Goal: Task Accomplishment & Management: Use online tool/utility

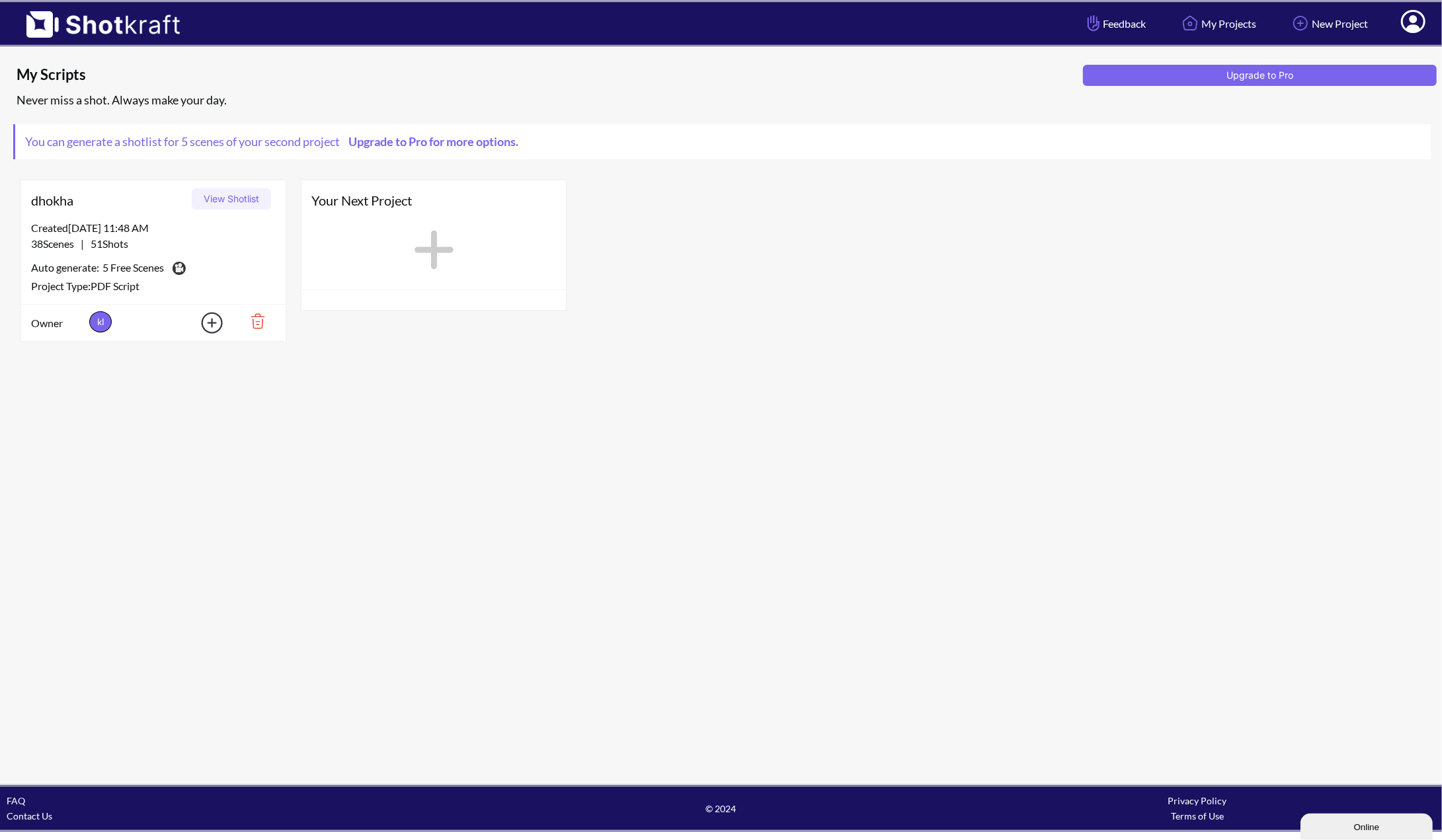
drag, startPoint x: 92, startPoint y: 1, endPoint x: 1015, endPoint y: 379, distance: 997.4
click at [1007, 384] on div "My Scripts Upgrade to Pro Never miss a shot. Always make your day. You can gene…" at bounding box center [721, 416] width 1442 height 738
click at [244, 268] on div "Auto generate: 5 Free Scenes This is a pro feature. You are using it for free." at bounding box center [154, 268] width 244 height 20
click at [245, 269] on div "Auto generate: 5 Free Scenes This is a pro feature. You are using it for free." at bounding box center [154, 268] width 244 height 20
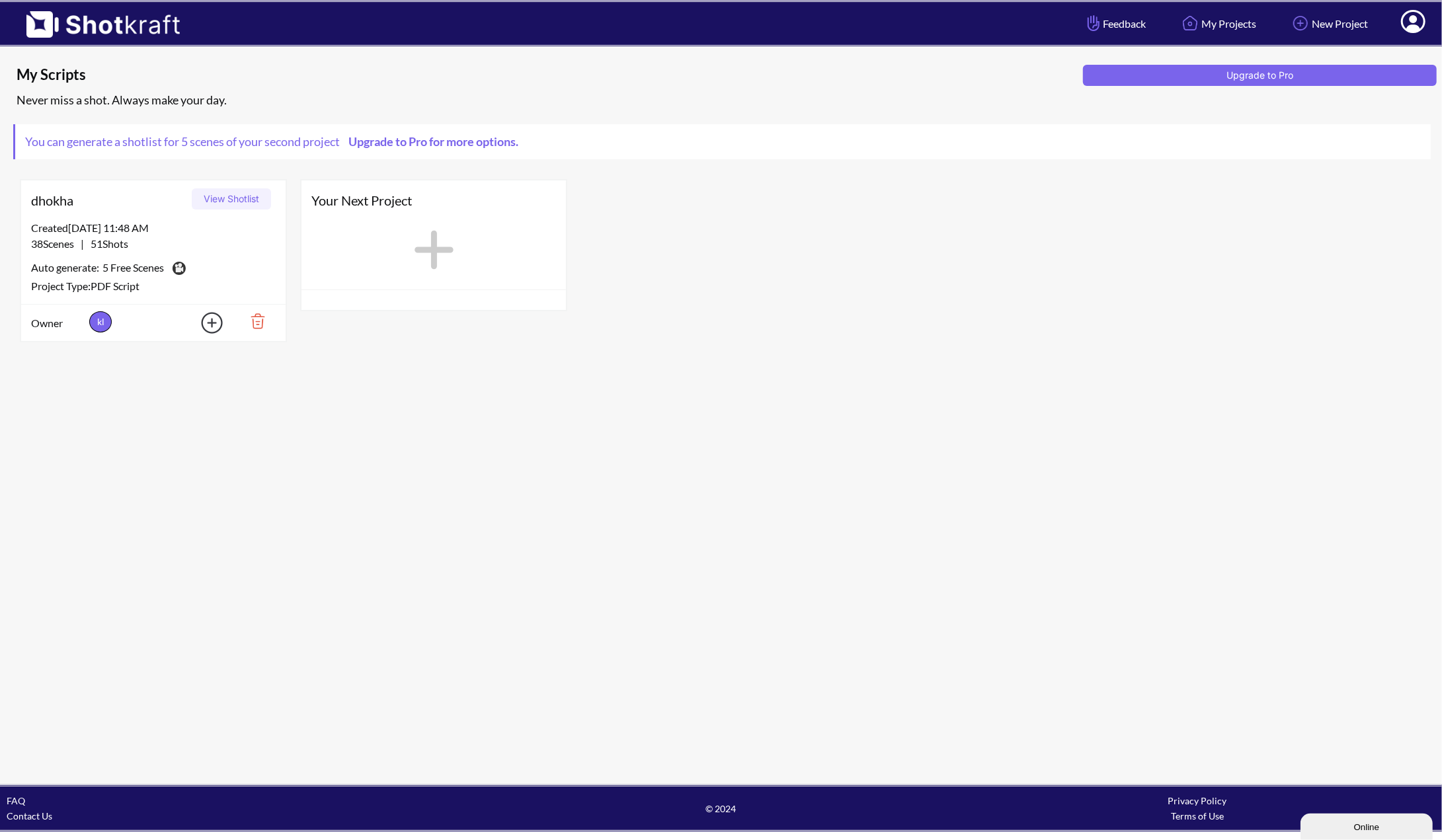
click at [104, 241] on span "51 Shots" at bounding box center [105, 244] width 44 height 13
click at [223, 248] on div "38 Scenes | 51 Shots" at bounding box center [154, 244] width 244 height 16
click at [243, 199] on button "View Shotlist" at bounding box center [231, 199] width 80 height 21
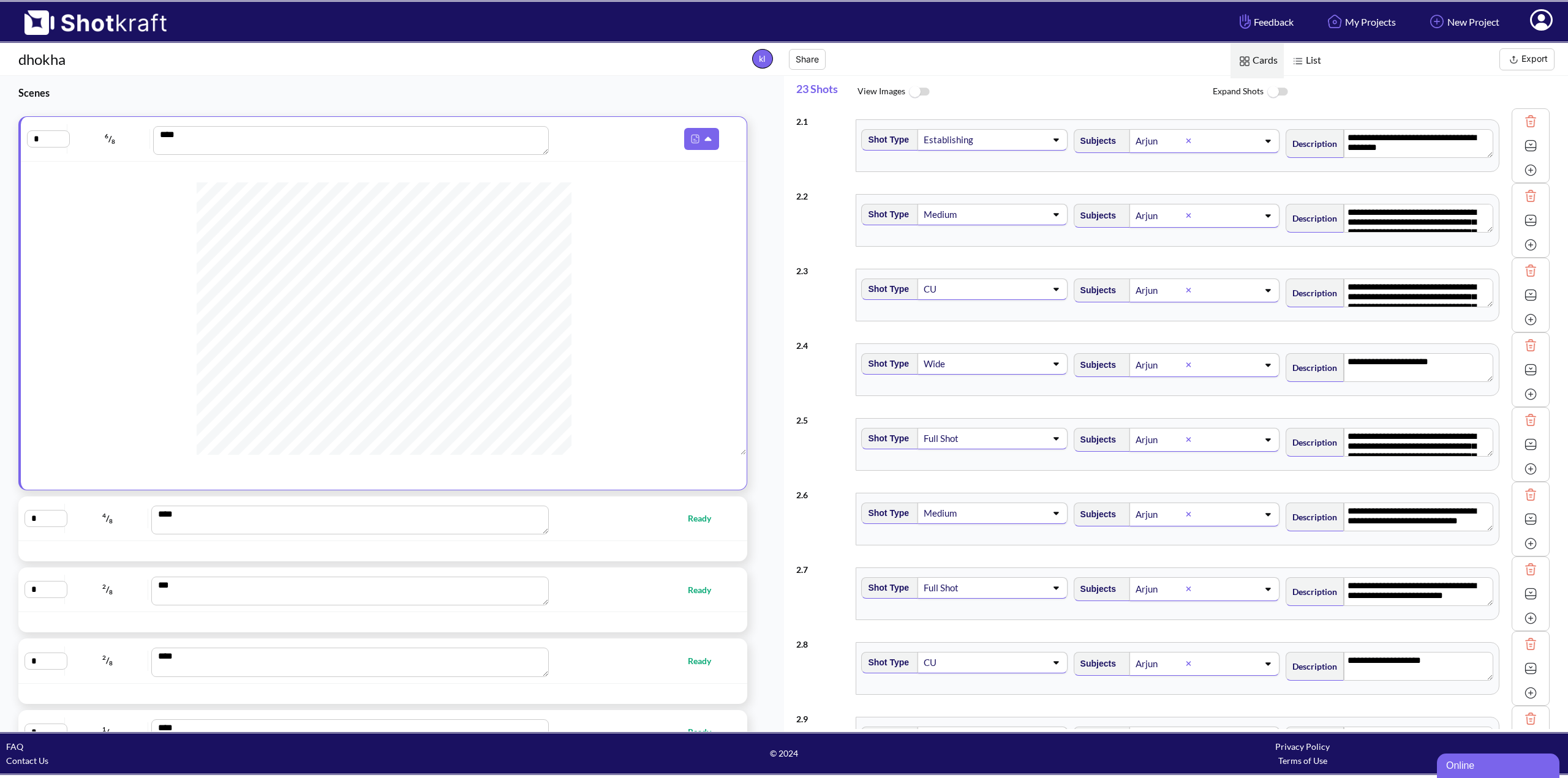
click at [1335, 60] on button "Export" at bounding box center [1526, 60] width 55 height 22
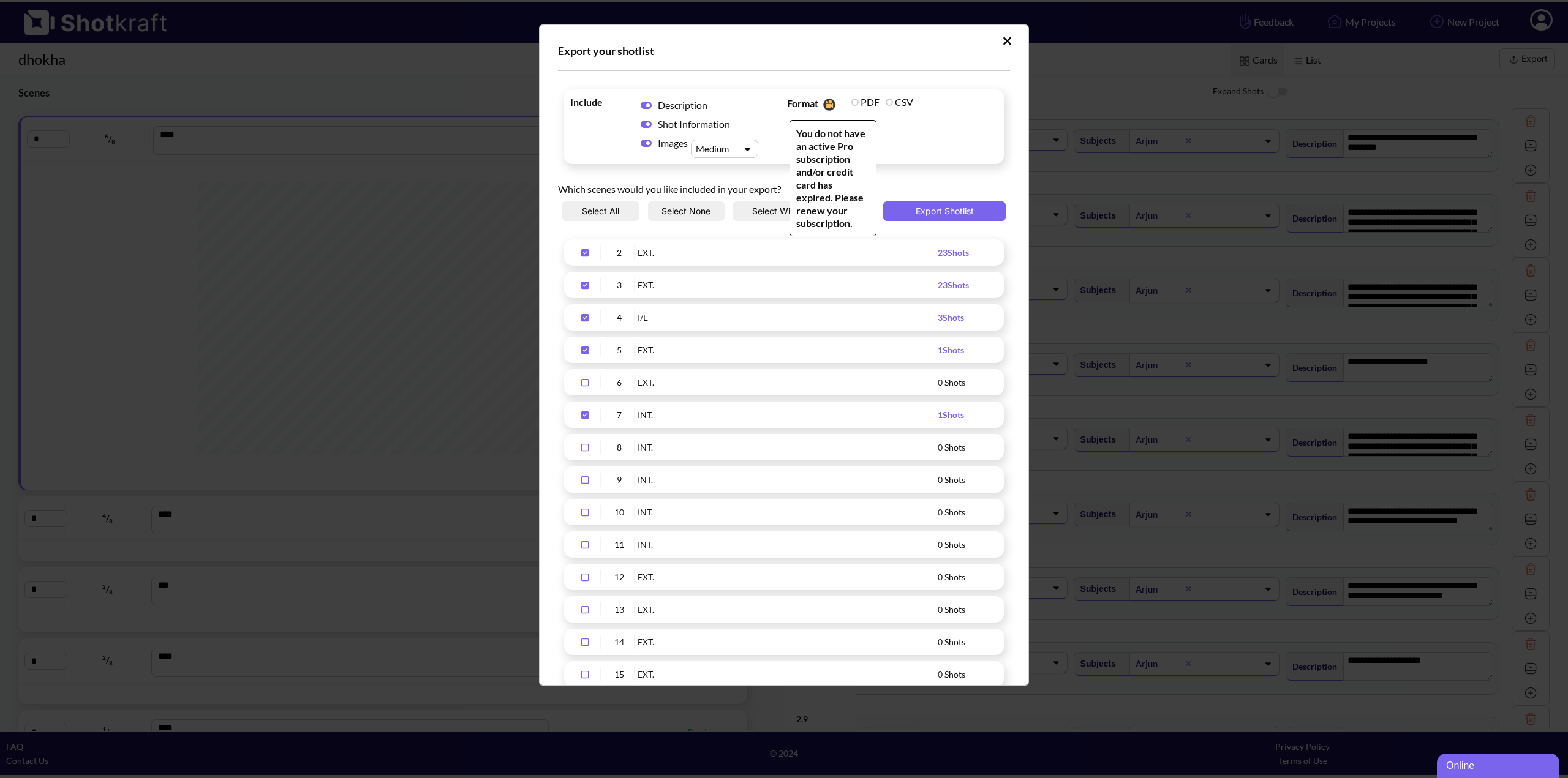
click at [851, 105] on label "PDF" at bounding box center [865, 102] width 28 height 12
click at [855, 100] on label "PDF" at bounding box center [865, 102] width 28 height 12
click at [978, 108] on span "Format You do not have an active Pro subscription and/or credit card has expire…" at bounding box center [892, 127] width 217 height 68
click at [954, 206] on button "Export Shotlist" at bounding box center [944, 211] width 122 height 19
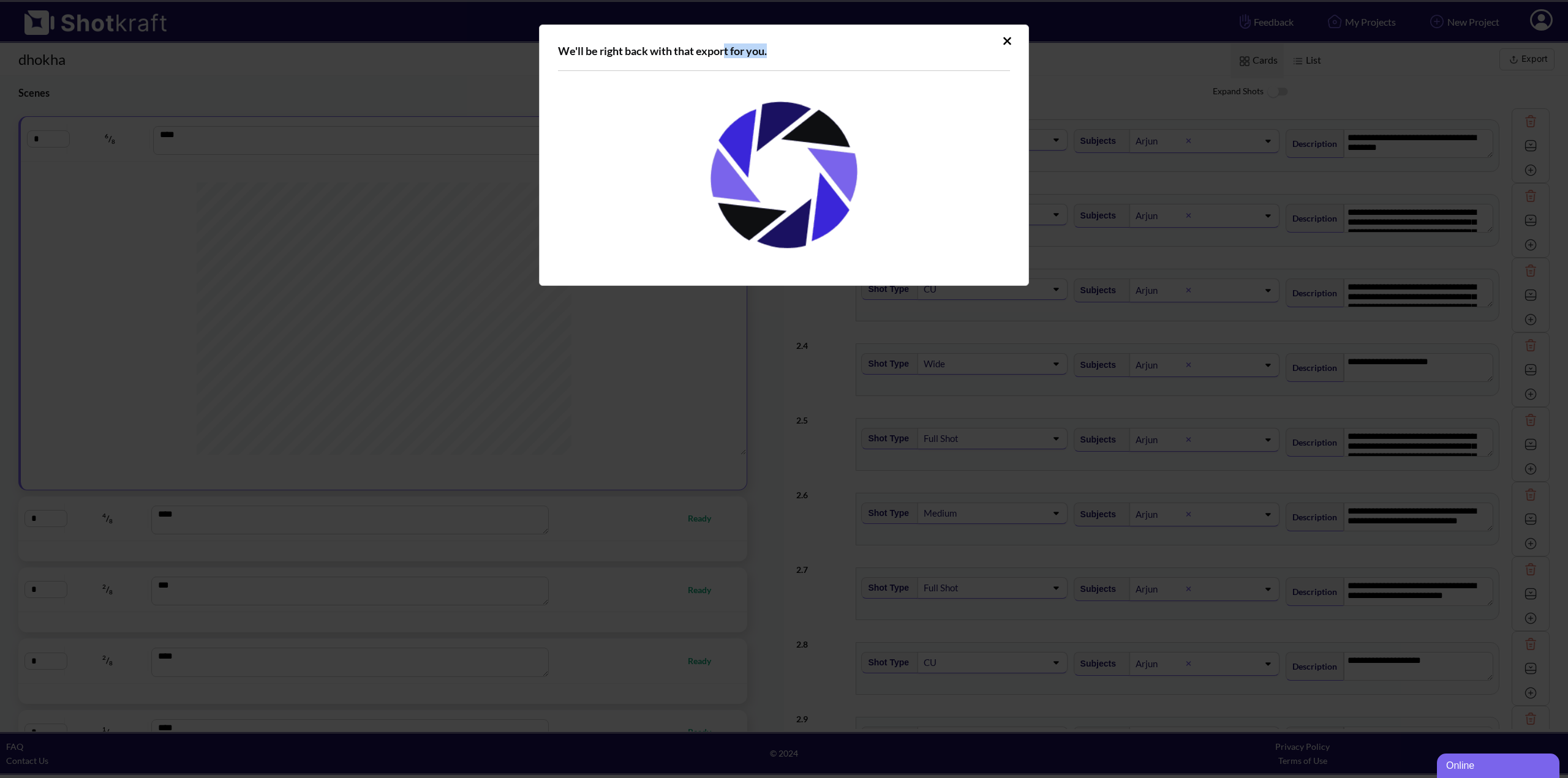
drag, startPoint x: 726, startPoint y: 39, endPoint x: 919, endPoint y: 28, distance: 193.3
click at [919, 28] on div "We'll be right back with that export for you." at bounding box center [784, 155] width 490 height 261
click at [905, 45] on div "We'll be right back with that export for you." at bounding box center [783, 51] width 452 height 15
